Goal: Information Seeking & Learning: Learn about a topic

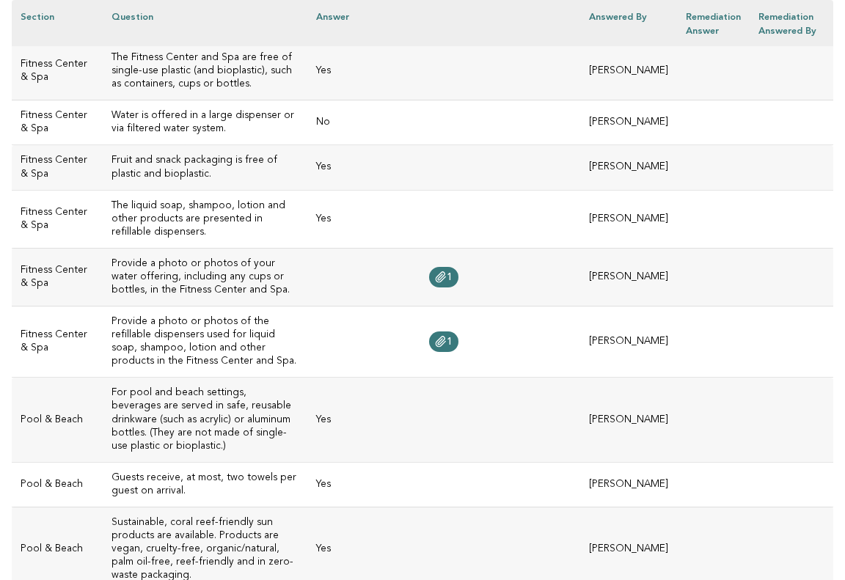
scroll to position [473, 0]
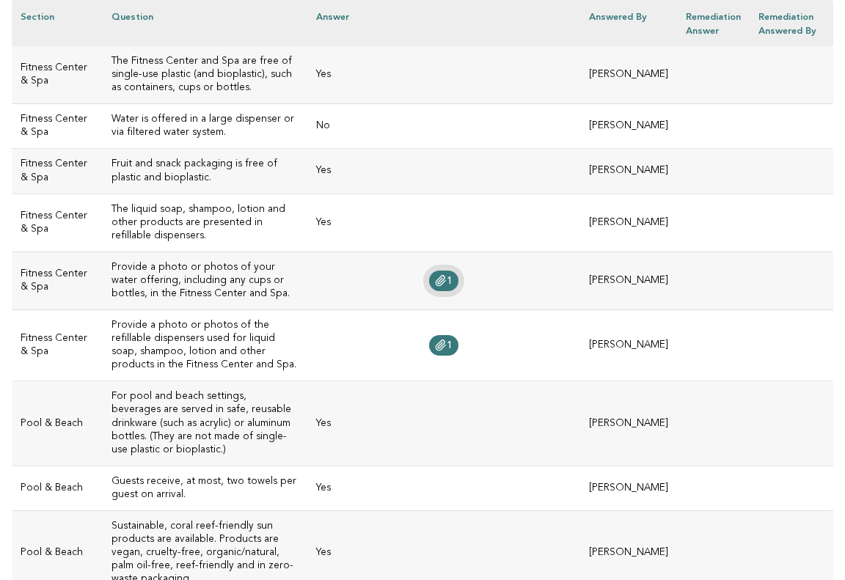
click at [453, 276] on span "1" at bounding box center [450, 281] width 6 height 10
click at [447, 340] on icon at bounding box center [441, 346] width 12 height 12
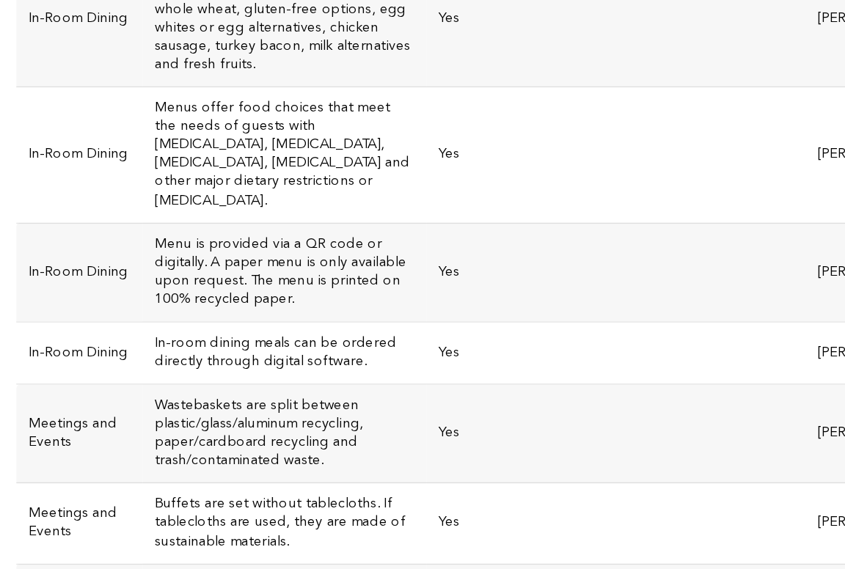
scroll to position [1262, 0]
drag, startPoint x: 205, startPoint y: 65, endPoint x: 228, endPoint y: 65, distance: 22.8
click at [228, 329] on h3 "Menu is provided via a QR code or digitally. A paper menu is only available upo…" at bounding box center [205, 355] width 187 height 53
click at [247, 329] on h3 "Menu is provided via a QR code or digitally. A paper menu is only available upo…" at bounding box center [205, 355] width 187 height 53
click at [228, 329] on h3 "Menu is provided via a QR code or digitally. A paper menu is only available upo…" at bounding box center [205, 355] width 187 height 53
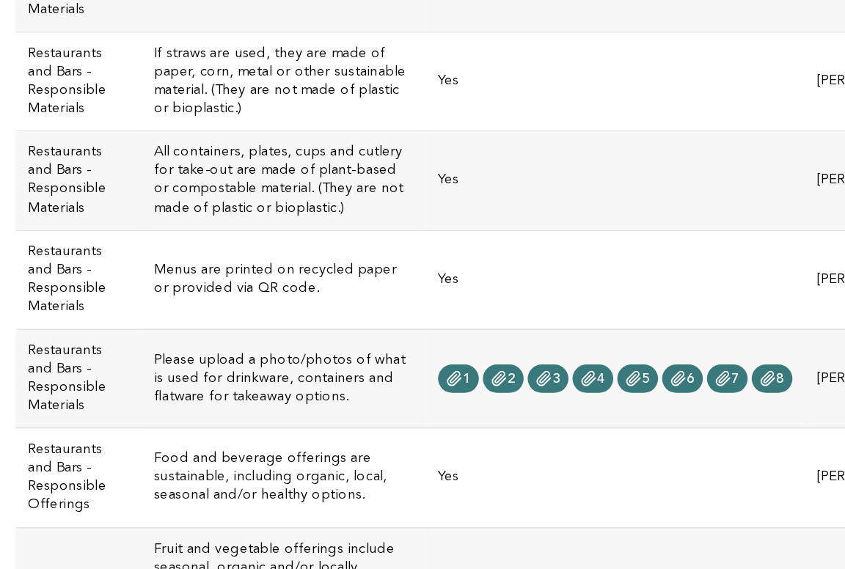
scroll to position [2173, 0]
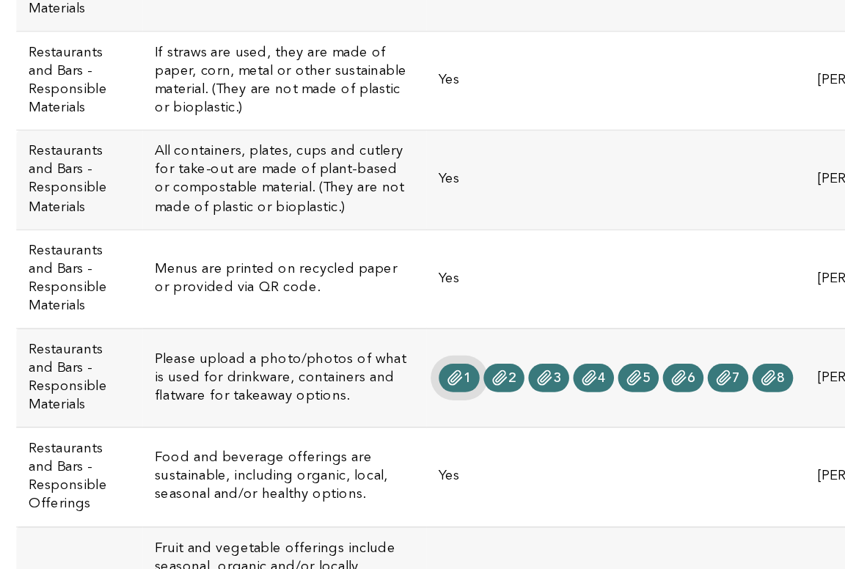
click at [334, 426] on icon at bounding box center [328, 432] width 12 height 12
click at [365, 420] on icon at bounding box center [360, 425] width 10 height 10
click at [431, 420] on icon at bounding box center [425, 426] width 12 height 12
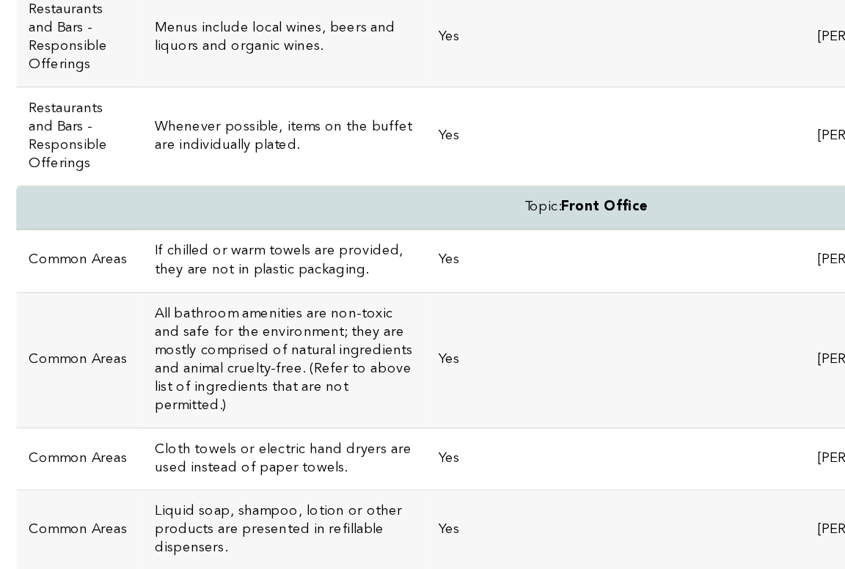
scroll to position [3257, 0]
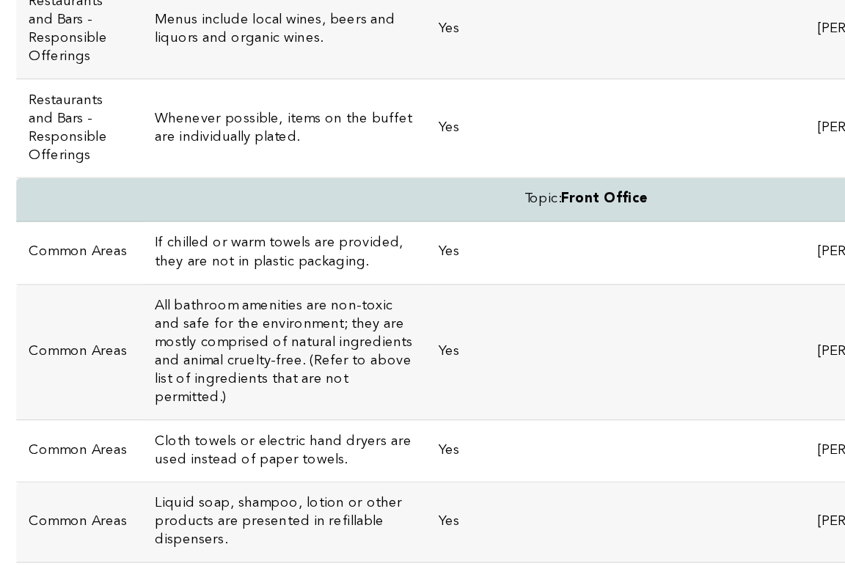
drag, startPoint x: 103, startPoint y: 240, endPoint x: 205, endPoint y: 239, distance: 102.0
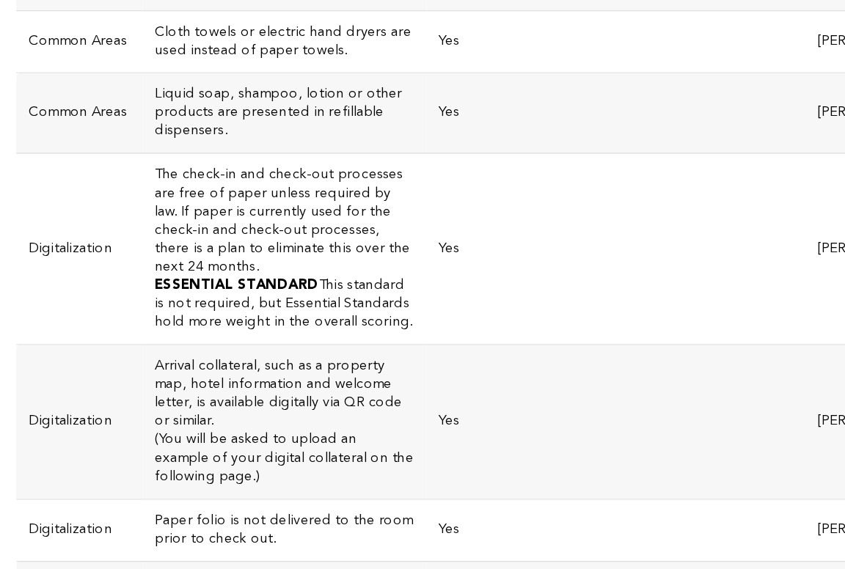
scroll to position [3554, 0]
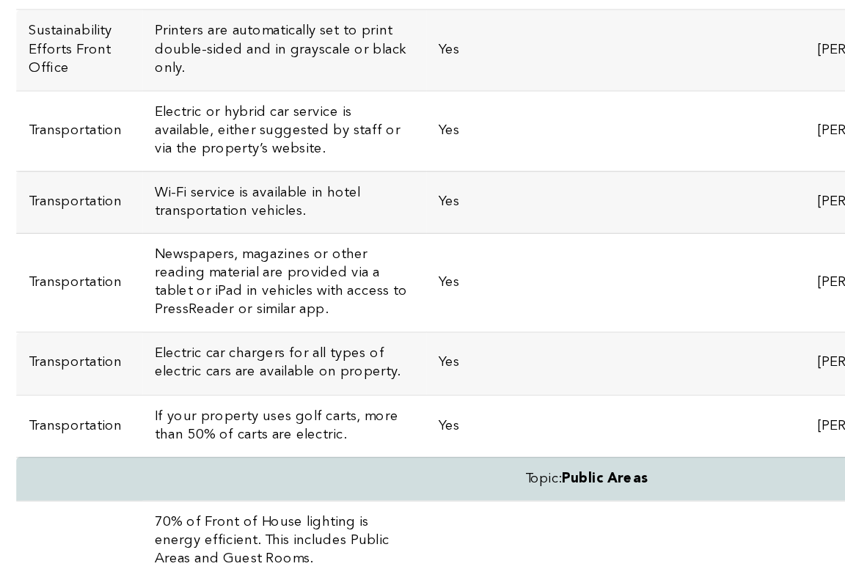
scroll to position [4576, 0]
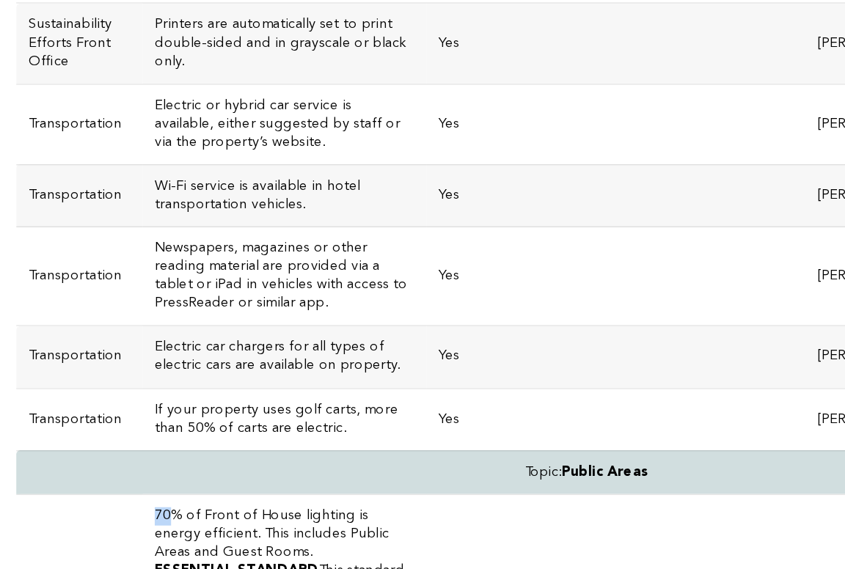
drag, startPoint x: 114, startPoint y: 48, endPoint x: 103, endPoint y: 48, distance: 10.3
click at [112, 525] on h3 "70% of Front of House lighting is energy efficient. This includes Public Areas …" at bounding box center [205, 545] width 187 height 40
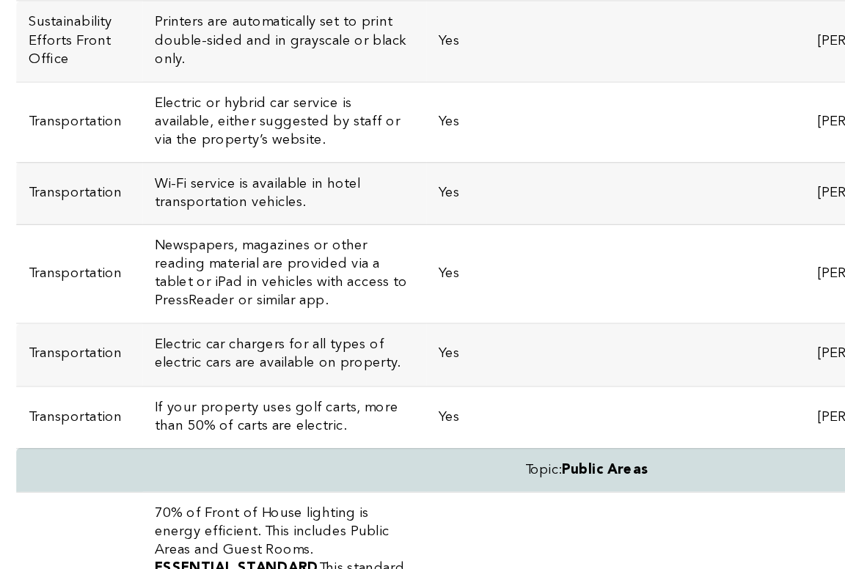
scroll to position [4644, 0]
drag, startPoint x: 119, startPoint y: 48, endPoint x: 104, endPoint y: 47, distance: 14.7
click at [112, 457] on h3 "70% of Front of House lighting is energy efficient. This includes Public Areas …" at bounding box center [205, 477] width 187 height 40
click at [172, 457] on h3 "70% of Front of House lighting is energy efficient. This includes Public Areas …" at bounding box center [205, 477] width 187 height 40
drag, startPoint x: 123, startPoint y: 47, endPoint x: 104, endPoint y: 47, distance: 18.3
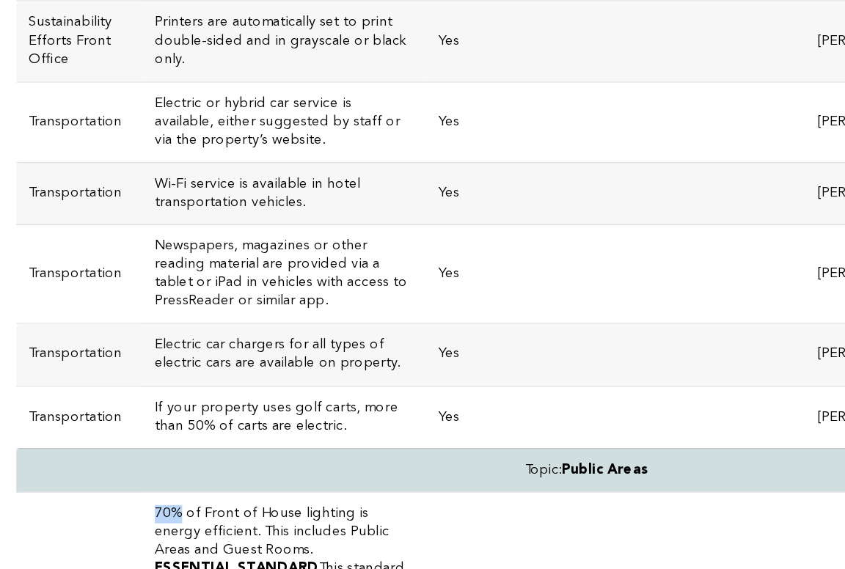
click at [112, 457] on h3 "70% of Front of House lighting is energy efficient. This includes Public Areas …" at bounding box center [205, 477] width 187 height 40
click at [164, 457] on h3 "70% of Front of House lighting is energy efficient. This includes Public Areas …" at bounding box center [205, 477] width 187 height 40
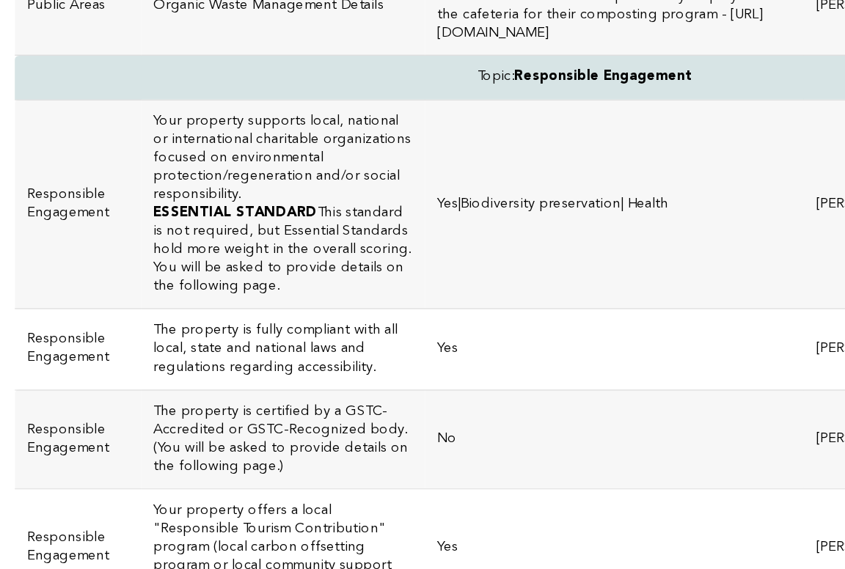
scroll to position [5521, 0]
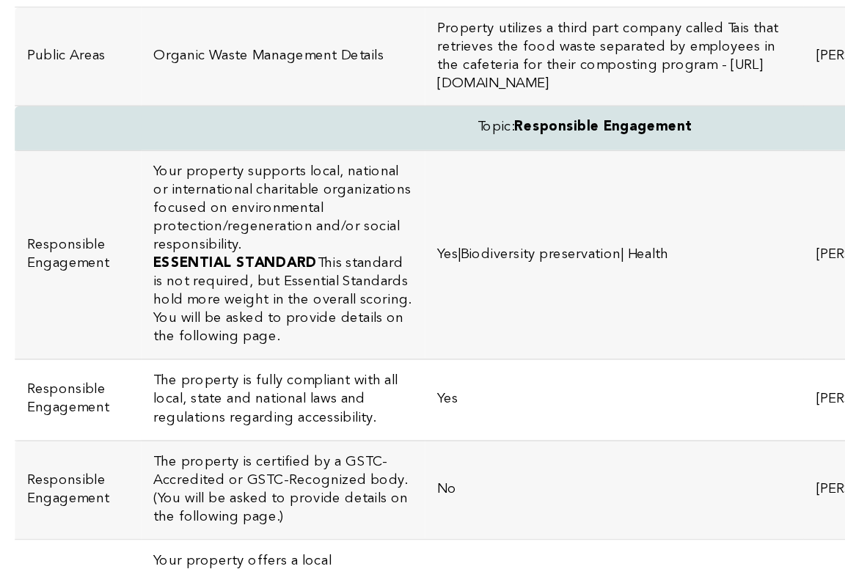
drag, startPoint x: 246, startPoint y: 66, endPoint x: 244, endPoint y: 90, distance: 23.6
click at [244, 503] on h3 "Your property offers a local "Responsible Tourism Contribution" program (local …" at bounding box center [205, 536] width 187 height 66
click at [240, 503] on h3 "Your property offers a local "Responsible Tourism Contribution" program (local …" at bounding box center [205, 536] width 187 height 66
click at [158, 503] on h3 "Your property offers a local "Responsible Tourism Contribution" program (local …" at bounding box center [205, 536] width 187 height 66
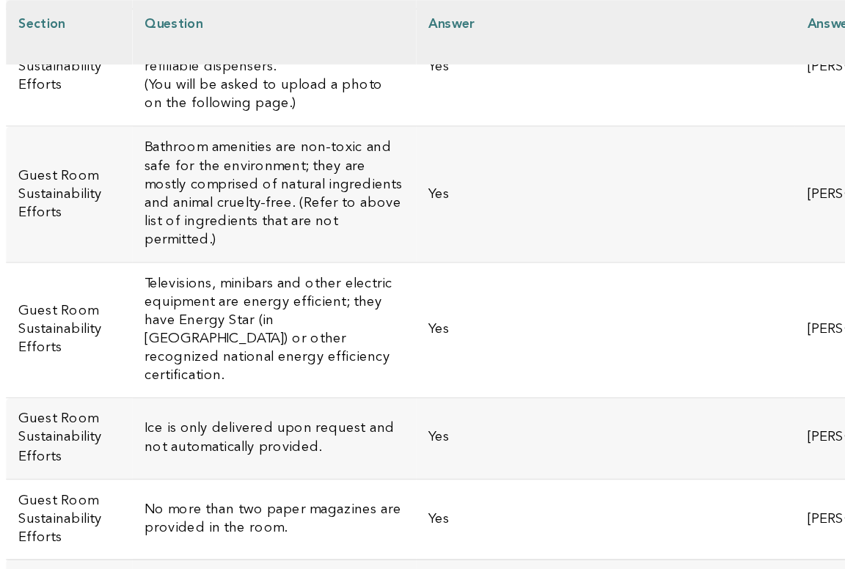
scroll to position [6486, 0]
